Goal: Check status

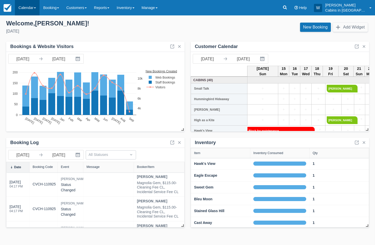
click at [32, 5] on link "Calendar" at bounding box center [27, 7] width 25 height 15
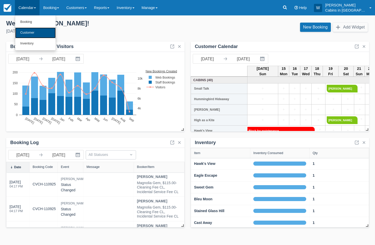
click at [34, 31] on link "Customer" at bounding box center [35, 32] width 41 height 11
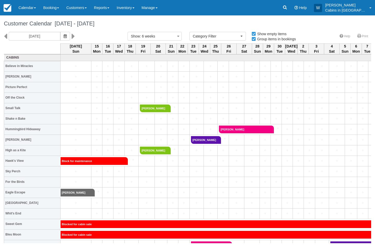
select select
click at [60, 38] on button "button" at bounding box center [65, 36] width 10 height 9
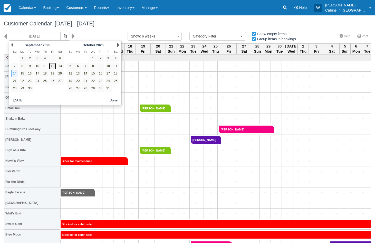
click at [54, 66] on link "12" at bounding box center [52, 66] width 7 height 7
type input "[DATE]"
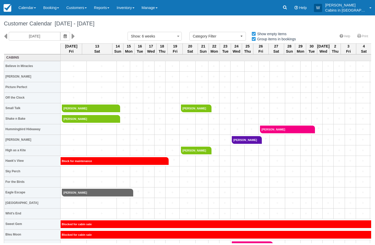
select select
